Goal: Transaction & Acquisition: Subscribe to service/newsletter

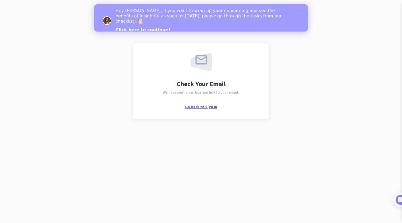
click at [206, 106] on span "Go Back to Sign In" at bounding box center [201, 106] width 32 height 5
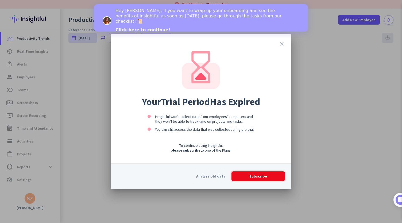
click at [267, 172] on span at bounding box center [259, 176] width 54 height 13
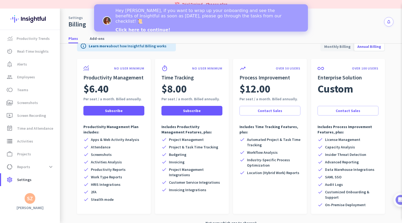
scroll to position [22, 0]
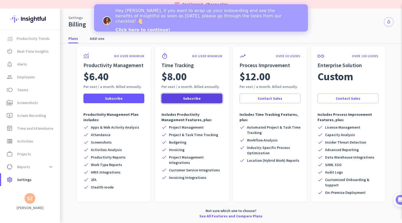
click at [194, 99] on span "Subscribe" at bounding box center [192, 98] width 18 height 5
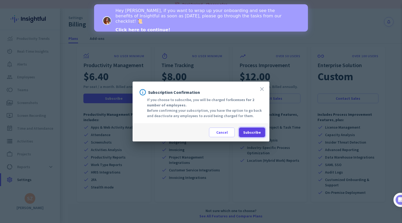
click at [252, 128] on span at bounding box center [252, 132] width 26 height 13
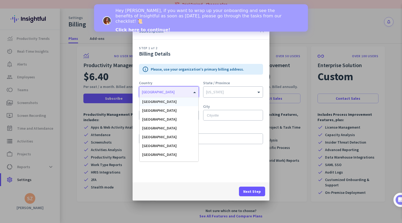
click at [192, 93] on div "[GEOGRAPHIC_DATA]" at bounding box center [165, 92] width 53 height 5
click at [188, 100] on div "[GEOGRAPHIC_DATA]" at bounding box center [169, 101] width 59 height 9
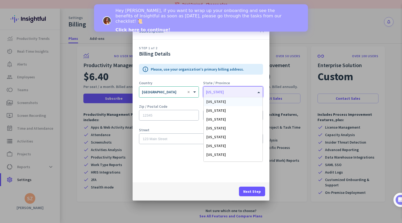
click at [221, 93] on div "[US_STATE]" at bounding box center [215, 92] width 18 height 5
type input "ma"
click at [223, 109] on div "[US_STATE]" at bounding box center [233, 110] width 59 height 9
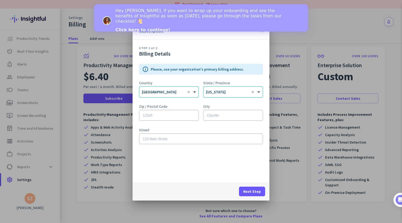
click at [169, 122] on div "Zip / Postal Code" at bounding box center [169, 115] width 60 height 21
click at [166, 115] on input "text" at bounding box center [169, 115] width 60 height 11
type input "21044"
click at [224, 111] on input "text" at bounding box center [233, 115] width 60 height 11
type input "Columbia"
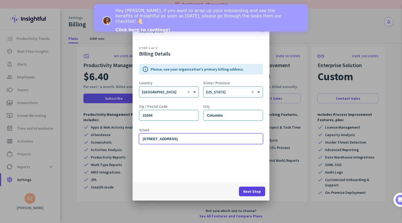
type input "[STREET_ADDRESS]"
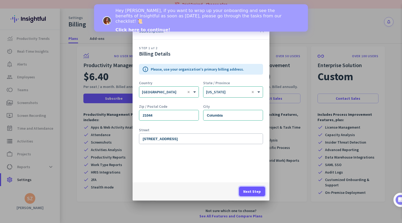
click at [256, 186] on span at bounding box center [252, 191] width 26 height 13
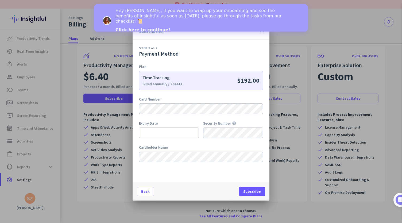
click at [221, 81] on div "$192.00" at bounding box center [230, 80] width 59 height 9
click at [243, 81] on p "$192.00" at bounding box center [248, 80] width 22 height 9
click at [188, 148] on div "Cardholder Name" at bounding box center [201, 147] width 124 height 5
type input "S"
click at [258, 195] on span at bounding box center [252, 191] width 26 height 13
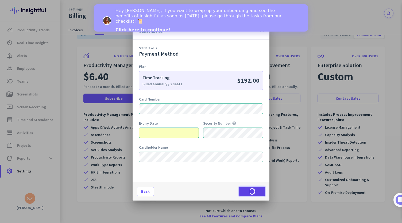
scroll to position [13, 0]
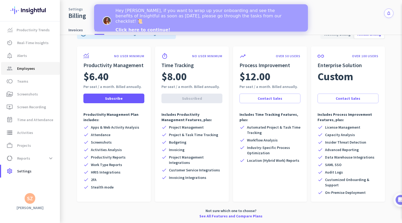
click at [22, 71] on span "Employees" at bounding box center [26, 68] width 18 height 6
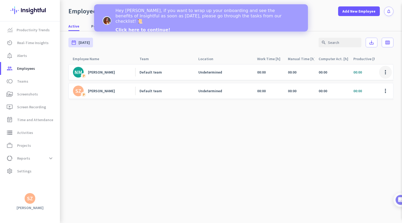
click at [383, 72] on span at bounding box center [385, 72] width 13 height 13
click at [148, 75] on div at bounding box center [201, 111] width 402 height 223
click at [88, 72] on div "[PERSON_NAME]" at bounding box center [101, 72] width 27 height 5
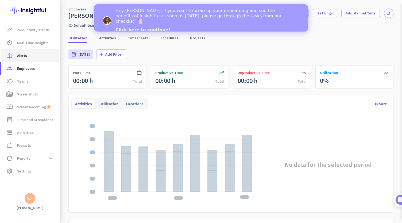
click at [34, 60] on link "notification_important Alerts" at bounding box center [30, 55] width 59 height 13
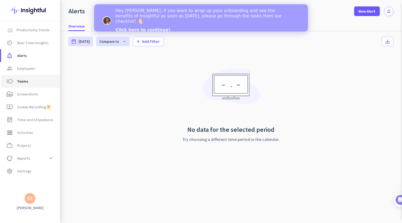
click at [24, 75] on link "toll Teams" at bounding box center [30, 81] width 59 height 13
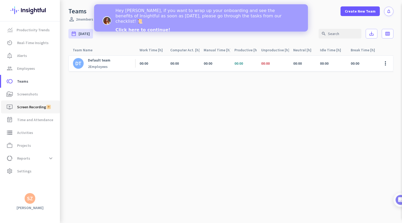
click at [29, 101] on link "ondemand_video Screen Recording" at bounding box center [30, 107] width 59 height 13
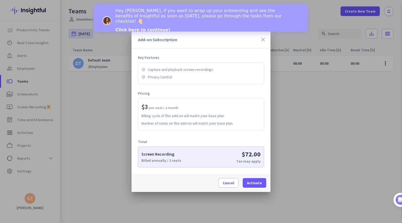
click at [264, 38] on icon "close" at bounding box center [263, 39] width 6 height 6
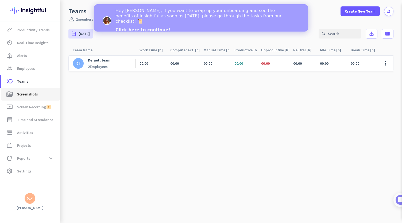
click at [26, 96] on span "Screenshots" at bounding box center [27, 94] width 21 height 6
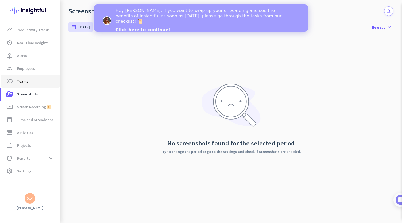
click at [26, 83] on span "Teams" at bounding box center [22, 81] width 11 height 6
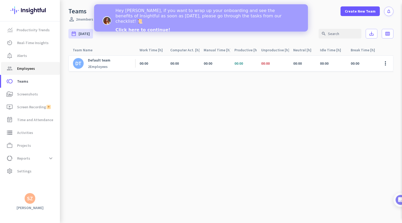
click at [26, 68] on span "Employees" at bounding box center [26, 68] width 18 height 6
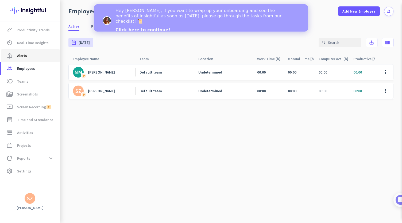
click at [27, 56] on span "notification_important Alerts" at bounding box center [30, 55] width 50 height 6
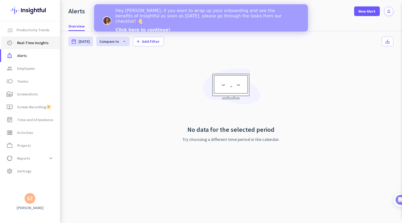
click at [28, 36] on link "av_timer Real-Time Insights" at bounding box center [30, 42] width 59 height 13
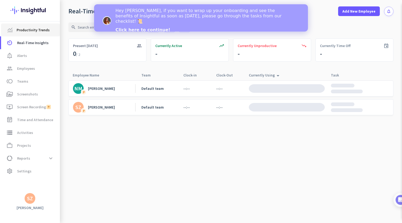
click at [37, 29] on span "Productivity Trends" at bounding box center [33, 30] width 33 height 6
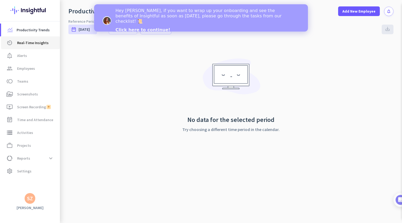
click at [37, 41] on span "Real-Time Insights" at bounding box center [33, 43] width 32 height 6
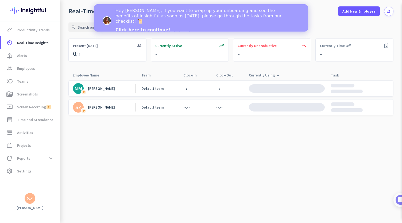
click at [275, 77] on icon "arrow_drop_up" at bounding box center [278, 76] width 6 height 6
click at [276, 75] on icon "arrow_drop_up" at bounding box center [278, 74] width 6 height 6
click at [277, 143] on cdk-virtual-scroll-viewport "NM P [PERSON_NAME] Default team --:-- --:-- SZ P [PERSON_NAME] team --:-- --:--" at bounding box center [230, 151] width 325 height 143
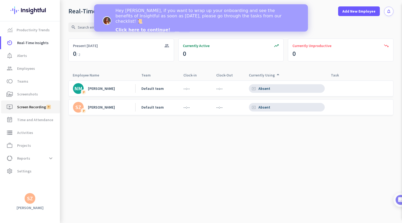
click at [33, 109] on span "Screen Recording" at bounding box center [31, 107] width 29 height 6
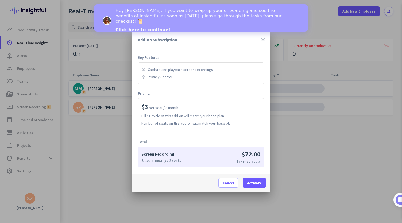
click at [37, 116] on div at bounding box center [201, 111] width 402 height 223
click at [230, 188] on span at bounding box center [229, 183] width 20 height 13
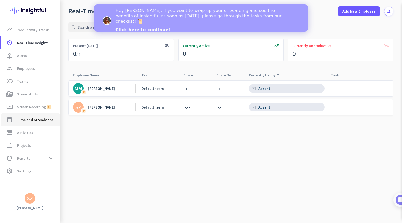
click at [20, 122] on span "Time and Attendance" at bounding box center [35, 120] width 36 height 6
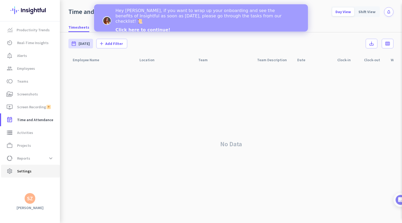
click at [24, 166] on link "settings Settings" at bounding box center [30, 171] width 59 height 13
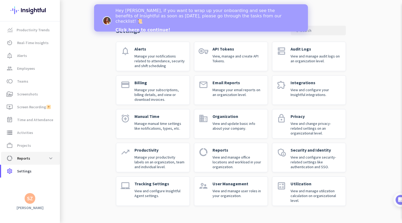
click at [22, 158] on span "Reports" at bounding box center [23, 158] width 13 height 6
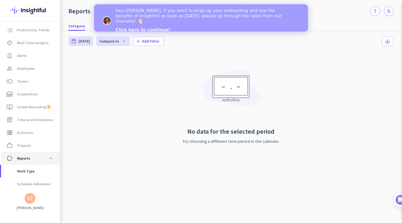
scroll to position [36, 0]
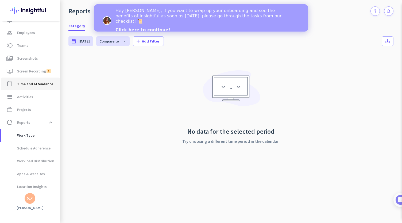
click at [42, 84] on span "Time and Attendance" at bounding box center [35, 84] width 36 height 6
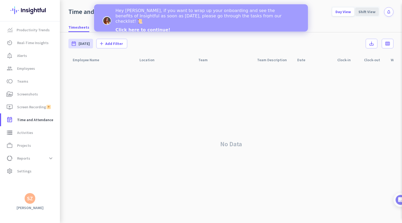
click at [370, 8] on div "Shift View" at bounding box center [368, 11] width 24 height 9
click at [33, 194] on div "SZ" at bounding box center [30, 198] width 11 height 11
click at [26, 71] on div at bounding box center [201, 111] width 402 height 223
click at [24, 67] on span "Employees" at bounding box center [26, 68] width 18 height 6
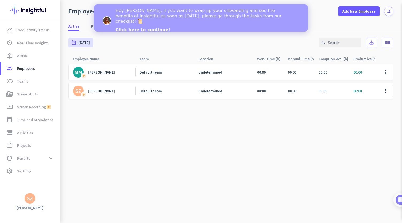
click at [128, 100] on div "NM P [PERSON_NAME] Default team Undetermined 00:00 00:00 00:00 00:00 00:00 00:0…" at bounding box center [338, 83] width 540 height 38
click at [98, 95] on link "SZ P [PERSON_NAME]" at bounding box center [104, 91] width 62 height 11
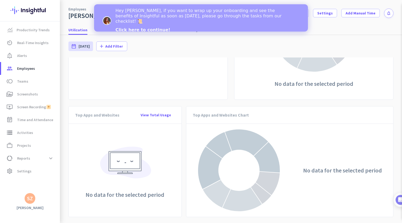
scroll to position [365, 0]
click at [39, 103] on link "ondemand_video Screen Recording" at bounding box center [30, 107] width 59 height 13
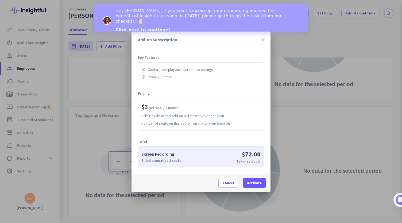
click at [33, 97] on div at bounding box center [201, 111] width 402 height 223
click at [263, 44] on div "Add-on Subscription close" at bounding box center [201, 39] width 139 height 17
click at [263, 42] on icon "close" at bounding box center [263, 39] width 6 height 6
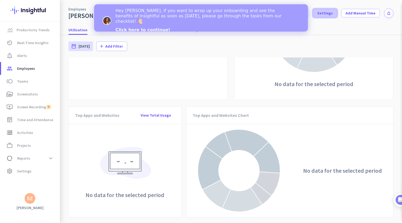
click at [326, 14] on span "Settings" at bounding box center [326, 12] width 16 height 5
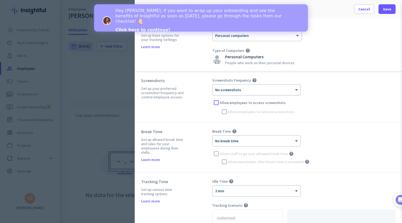
click at [242, 90] on div at bounding box center [257, 88] width 88 height 5
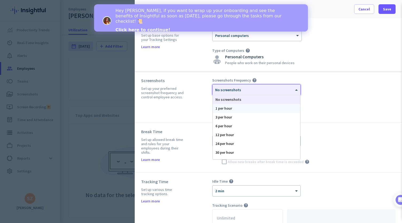
click at [247, 109] on div "1 per hour" at bounding box center [256, 108] width 87 height 9
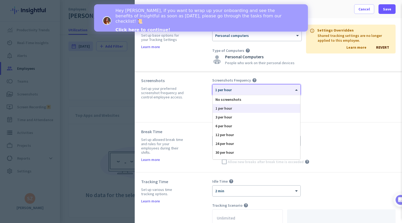
click at [278, 90] on div "× 1 per hour" at bounding box center [253, 90] width 81 height 5
click at [264, 97] on div "No screenshots" at bounding box center [256, 99] width 87 height 9
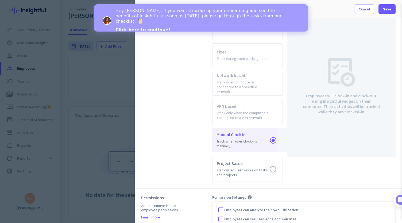
scroll to position [247, 0]
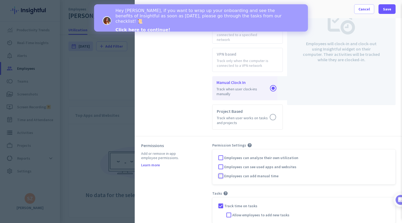
click at [223, 172] on div at bounding box center [221, 176] width 8 height 8
click at [231, 211] on div at bounding box center [229, 215] width 8 height 8
click at [275, 155] on span "Employees can analyze their own utilization" at bounding box center [261, 157] width 74 height 5
click at [0, 0] on input "Employees can analyze their own utilization" at bounding box center [0, 0] width 0 height 0
click at [286, 155] on span "Employees can analyze their own utilization" at bounding box center [261, 157] width 74 height 5
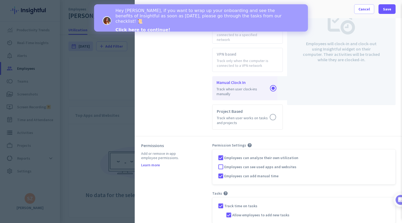
click at [0, 0] on input "Employees can analyze their own utilization" at bounding box center [0, 0] width 0 height 0
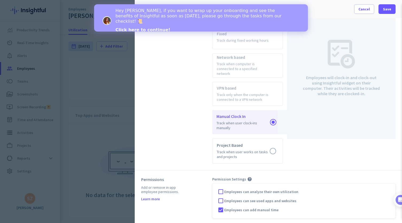
scroll to position [212, 0]
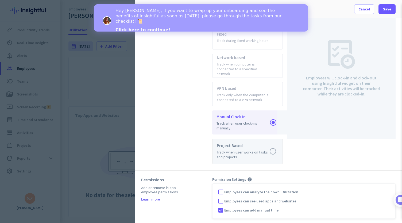
click at [274, 146] on label at bounding box center [248, 151] width 70 height 25
click at [0, 0] on input "radio" at bounding box center [0, 0] width 0 height 0
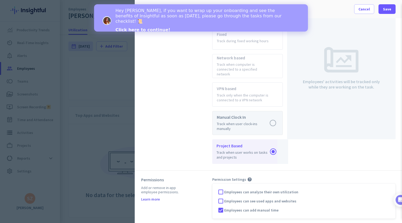
click at [273, 118] on label at bounding box center [248, 123] width 70 height 24
click at [0, 0] on input "radio" at bounding box center [0, 0] width 0 height 0
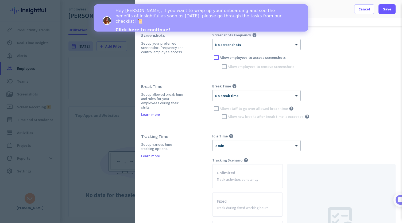
scroll to position [0, 0]
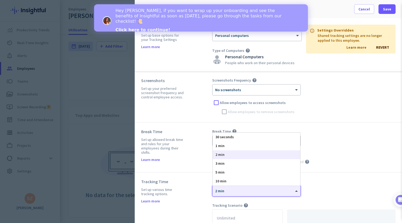
click at [245, 191] on div "× 2 min" at bounding box center [253, 191] width 81 height 5
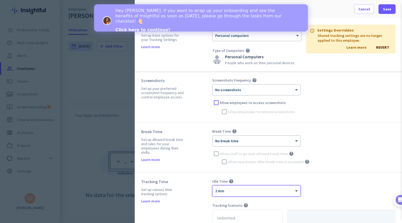
click at [245, 191] on div "× 2 min" at bounding box center [253, 191] width 81 height 5
click at [337, 75] on div "Screenshots Set up your preferred screenshot frequency and control employee acc…" at bounding box center [269, 96] width 268 height 51
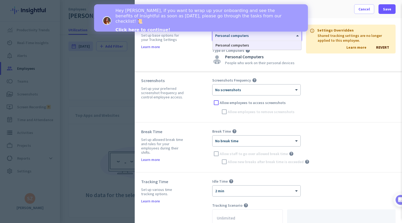
click at [284, 37] on div "× Personal computers" at bounding box center [254, 35] width 82 height 5
click at [284, 38] on div "× Personal computers" at bounding box center [257, 35] width 89 height 11
click at [271, 90] on div "× No screenshots" at bounding box center [253, 90] width 81 height 5
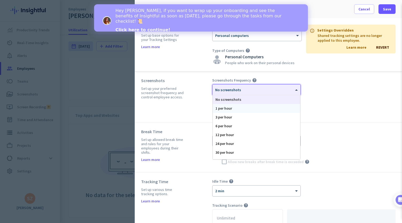
click at [239, 109] on div "1 per hour" at bounding box center [256, 108] width 87 height 9
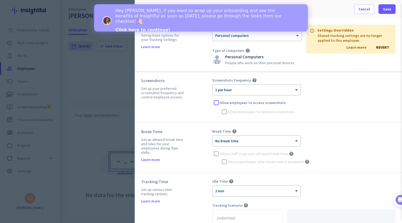
click at [360, 82] on div "Screenshots Frequency help" at bounding box center [304, 80] width 184 height 5
click at [383, 13] on span at bounding box center [387, 9] width 17 height 13
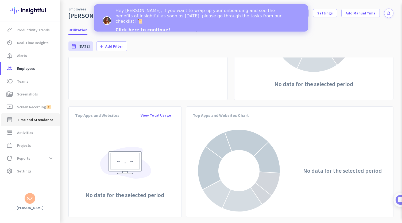
click at [37, 119] on span "Time and Attendance" at bounding box center [35, 120] width 36 height 6
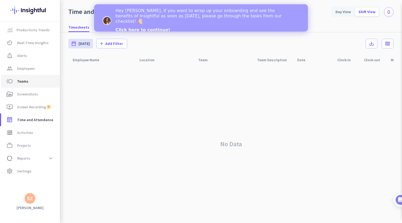
click at [28, 86] on link "toll Teams" at bounding box center [30, 81] width 59 height 13
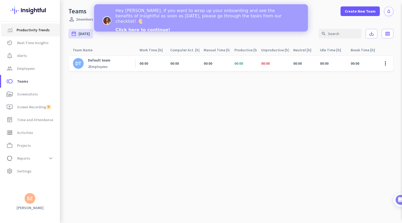
click at [45, 27] on span "Productivity Trends" at bounding box center [33, 30] width 33 height 6
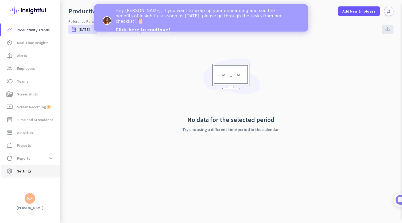
click at [30, 171] on span "Settings" at bounding box center [24, 171] width 14 height 6
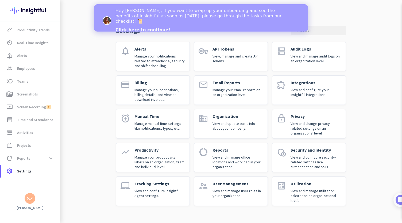
click at [223, 121] on p "View and update basic info about your company." at bounding box center [238, 126] width 51 height 10
